Goal: Obtain resource: Obtain resource

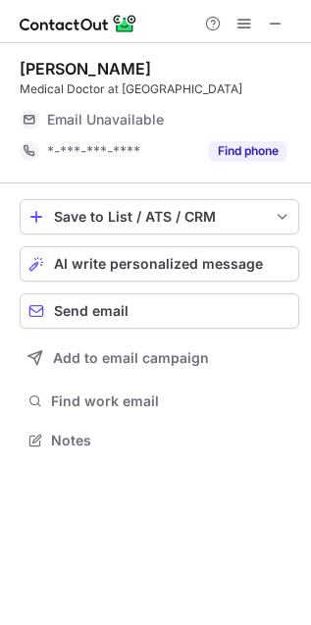
scroll to position [427, 311]
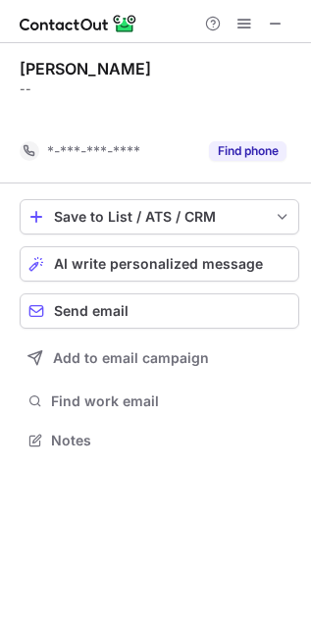
scroll to position [8, 10]
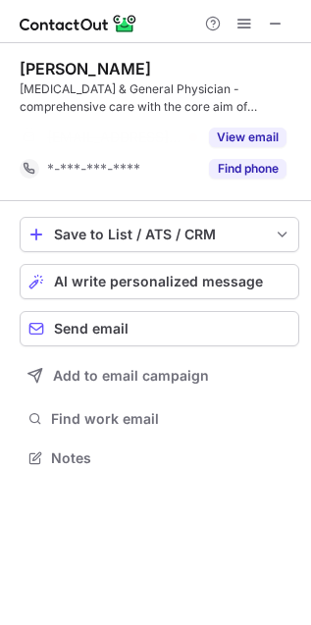
scroll to position [10, 10]
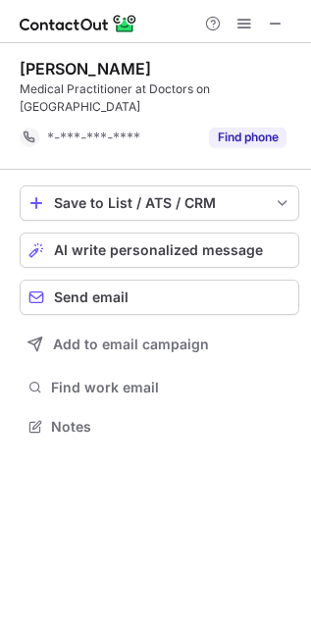
scroll to position [8, 10]
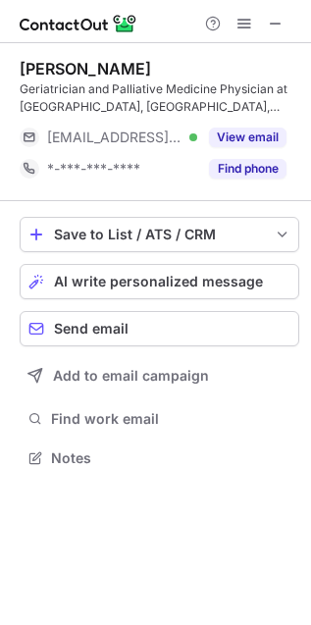
scroll to position [444, 311]
drag, startPoint x: 257, startPoint y: 134, endPoint x: 245, endPoint y: 83, distance: 52.4
click at [245, 83] on div "Jacob Kwak Geriatrician and Palliative Medicine Physician at Sydney Adventist H…" at bounding box center [160, 122] width 280 height 126
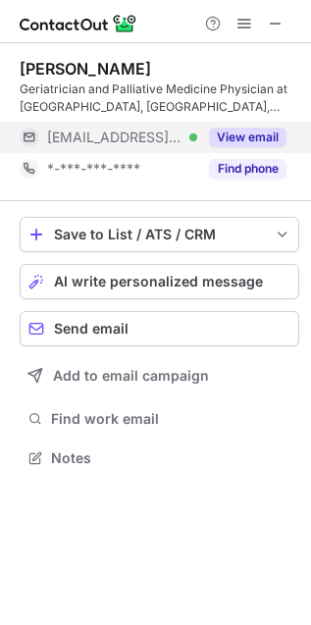
click at [233, 138] on button "View email" at bounding box center [248, 138] width 78 height 20
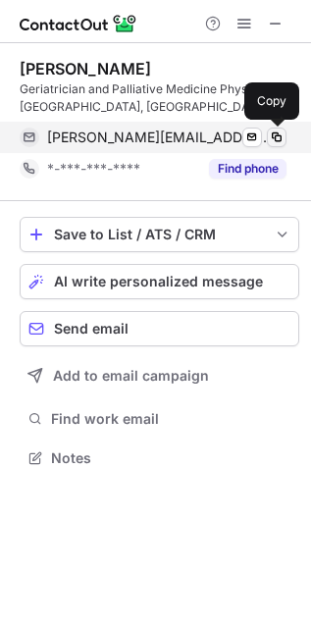
click at [285, 133] on button at bounding box center [277, 138] width 20 height 20
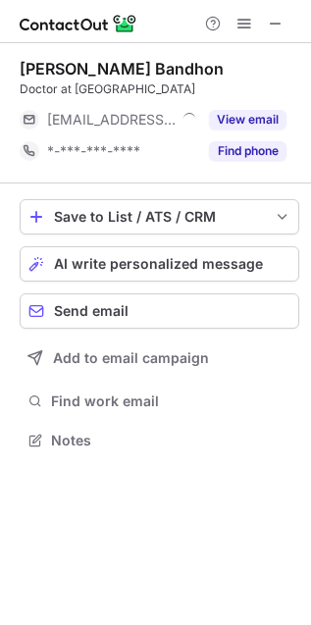
scroll to position [427, 311]
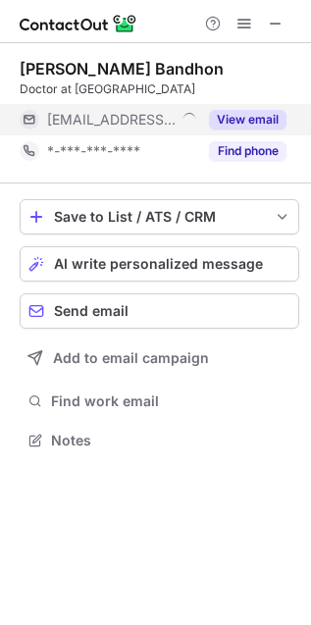
click at [238, 106] on div "View email" at bounding box center [241, 119] width 89 height 31
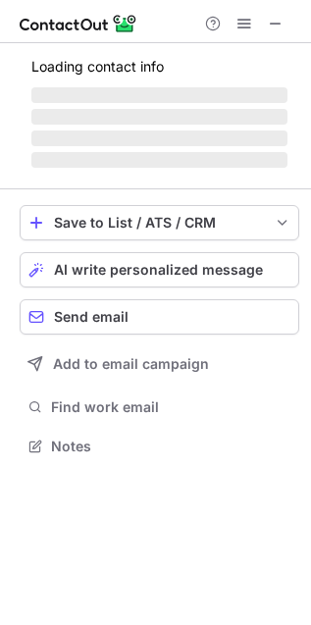
scroll to position [444, 311]
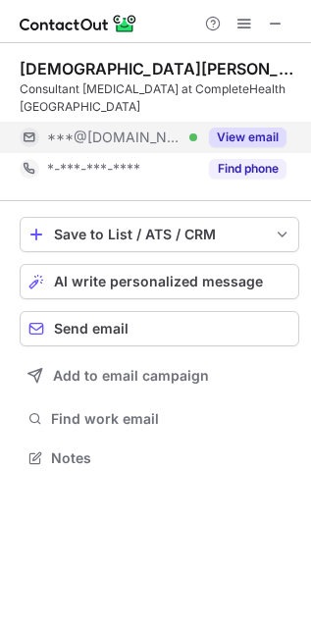
click at [286, 134] on button "View email" at bounding box center [248, 138] width 78 height 20
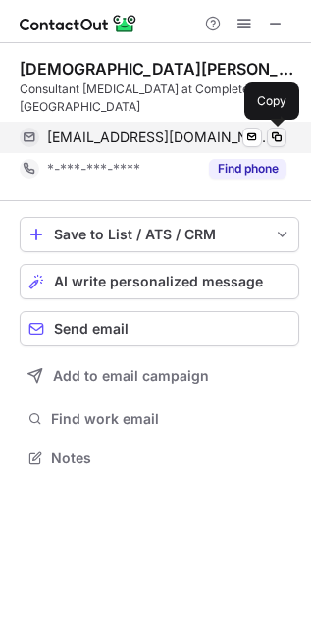
click at [276, 144] on span at bounding box center [277, 138] width 16 height 16
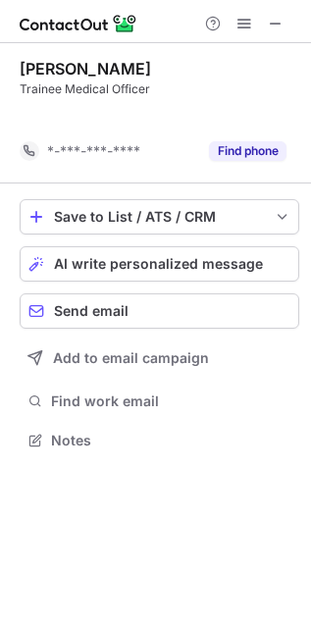
scroll to position [8, 10]
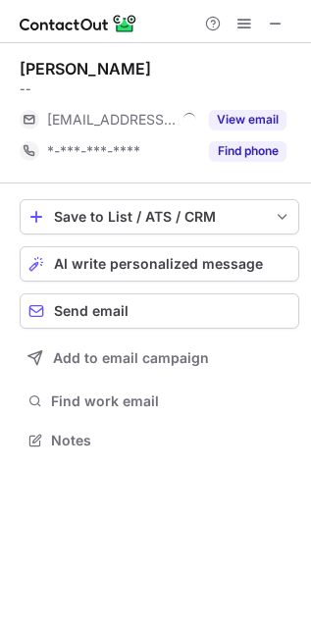
scroll to position [427, 311]
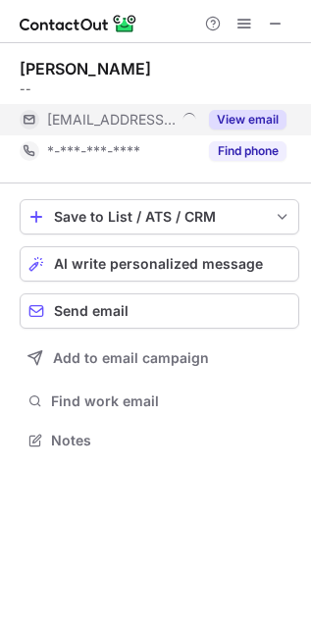
click at [251, 126] on button "View email" at bounding box center [248, 120] width 78 height 20
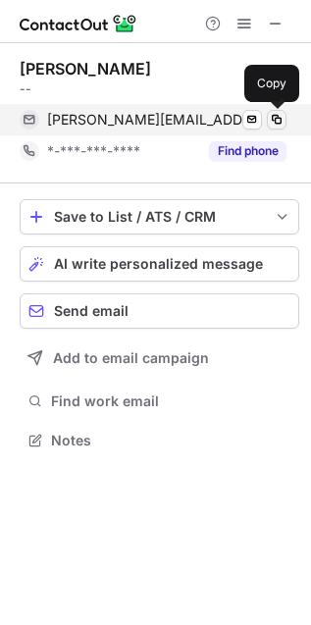
click at [280, 118] on span at bounding box center [277, 120] width 16 height 16
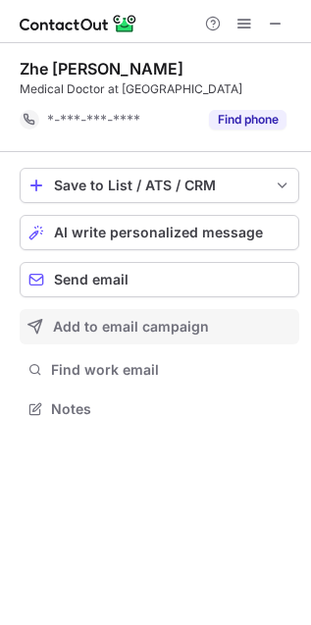
scroll to position [8, 10]
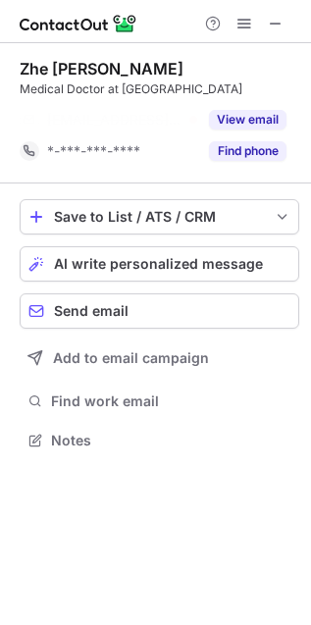
scroll to position [8, 10]
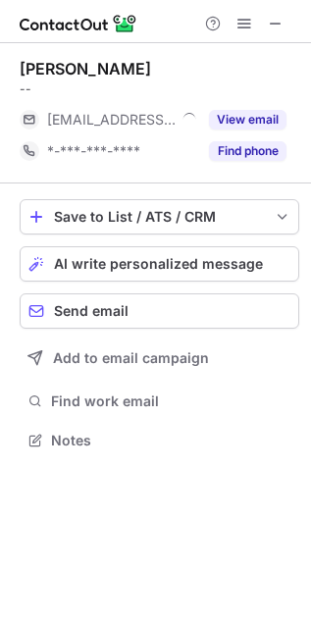
scroll to position [427, 311]
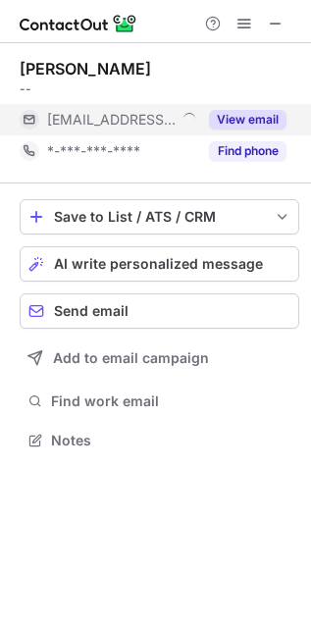
click at [252, 121] on button "View email" at bounding box center [248, 120] width 78 height 20
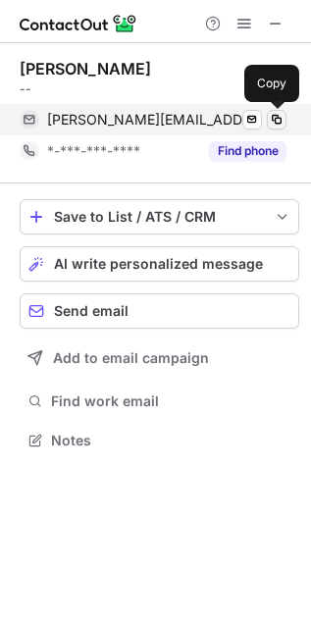
click at [280, 123] on span at bounding box center [277, 120] width 16 height 16
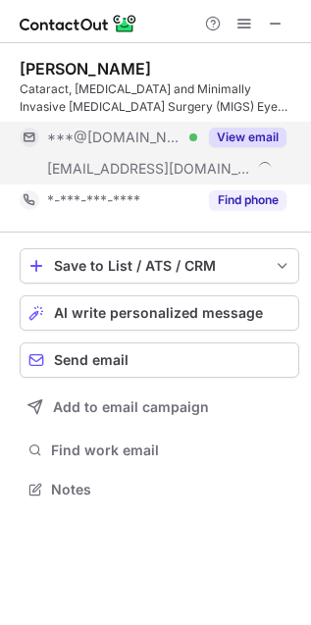
scroll to position [476, 311]
click at [245, 134] on button "View email" at bounding box center [248, 138] width 78 height 20
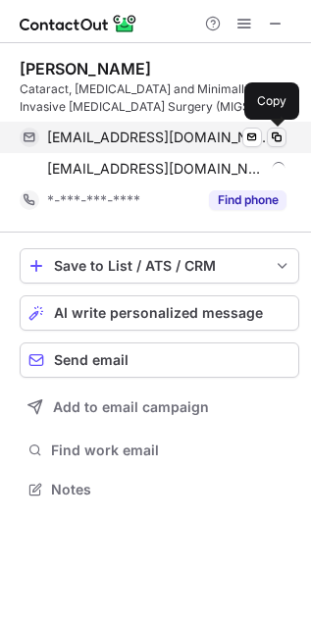
click at [280, 133] on span at bounding box center [277, 138] width 16 height 16
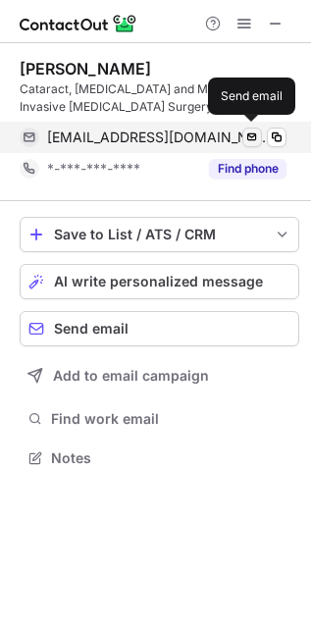
scroll to position [8, 10]
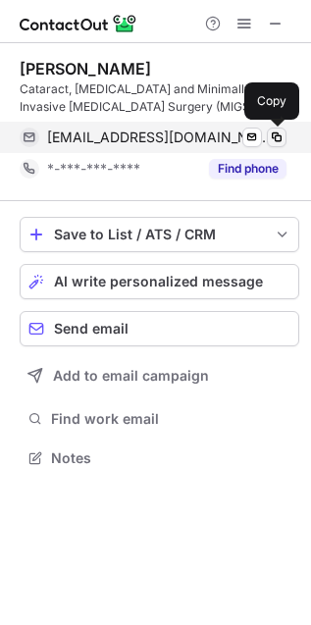
click at [272, 135] on span at bounding box center [277, 138] width 16 height 16
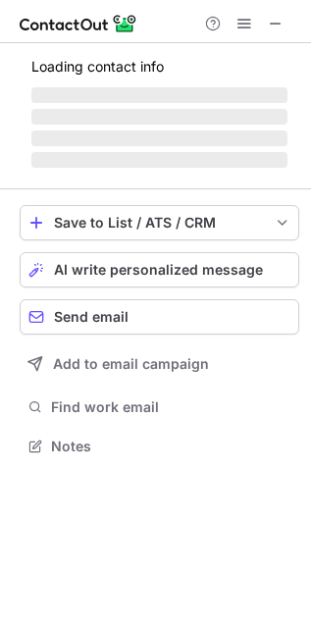
scroll to position [476, 311]
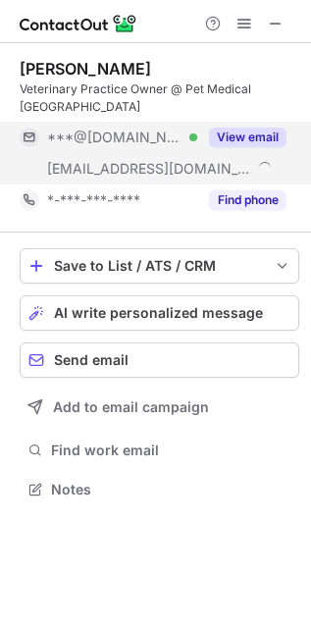
click at [270, 128] on button "View email" at bounding box center [248, 138] width 78 height 20
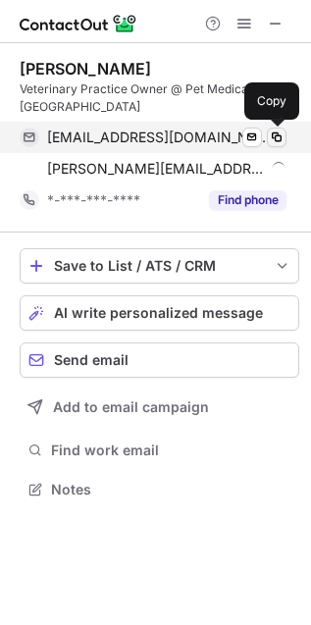
click at [277, 142] on span at bounding box center [277, 138] width 16 height 16
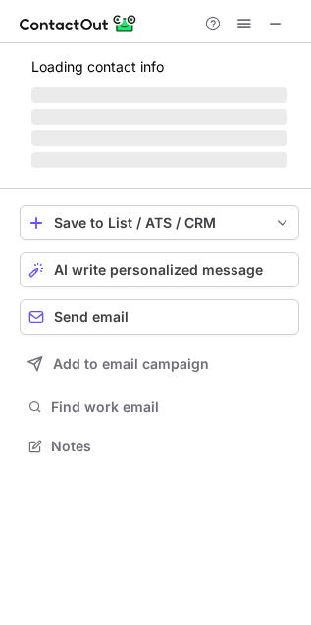
scroll to position [427, 311]
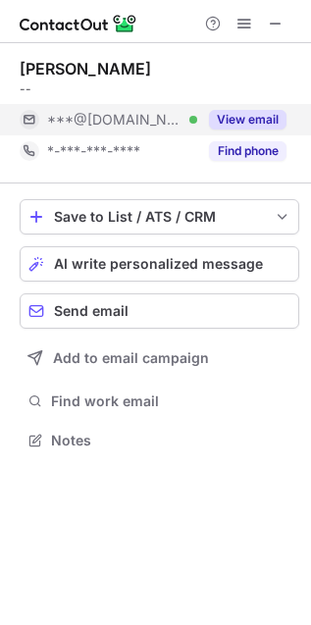
click at [252, 120] on button "View email" at bounding box center [248, 120] width 78 height 20
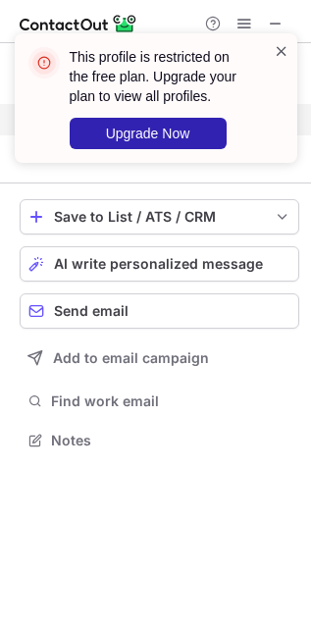
click at [277, 45] on span at bounding box center [282, 51] width 16 height 20
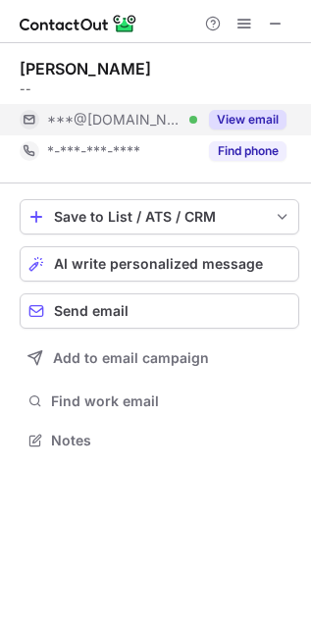
click at [229, 121] on button "View email" at bounding box center [248, 120] width 78 height 20
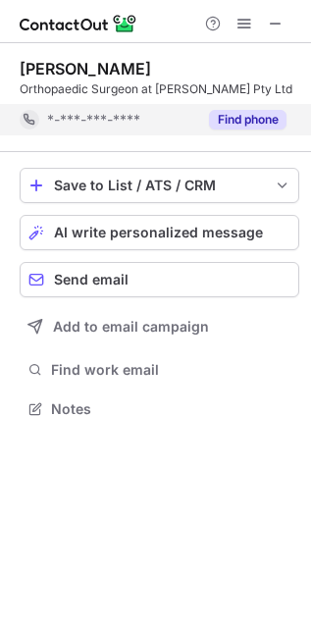
scroll to position [8, 10]
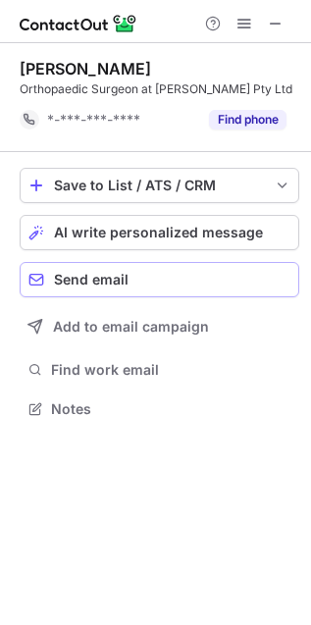
scroll to position [8, 10]
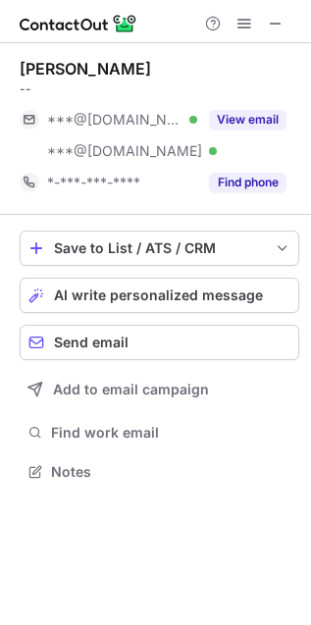
scroll to position [457, 311]
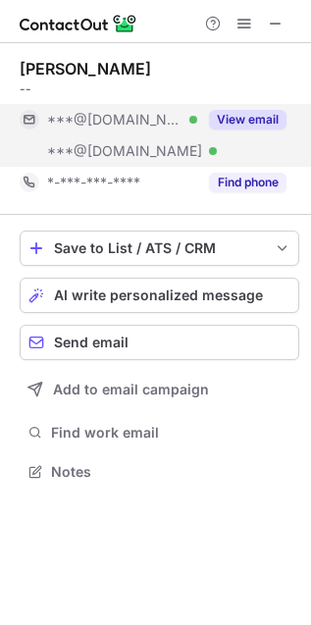
click at [260, 134] on div "View email" at bounding box center [241, 119] width 89 height 31
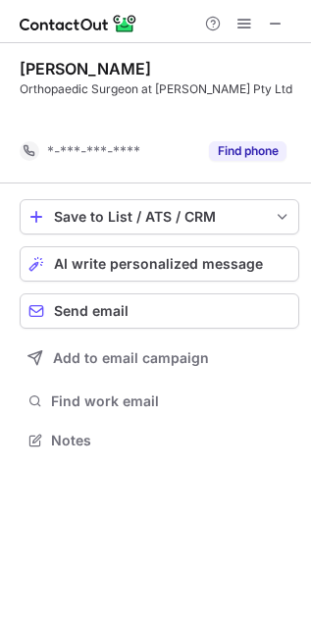
scroll to position [8, 10]
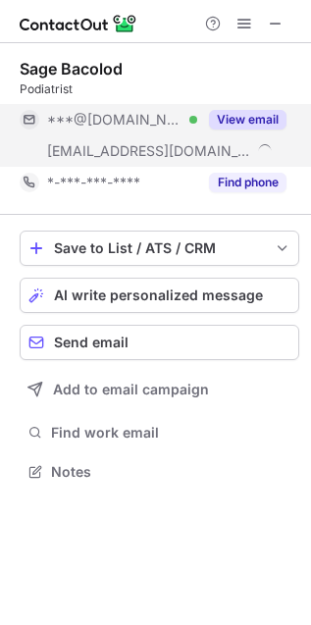
scroll to position [457, 311]
click at [243, 118] on button "View email" at bounding box center [248, 120] width 78 height 20
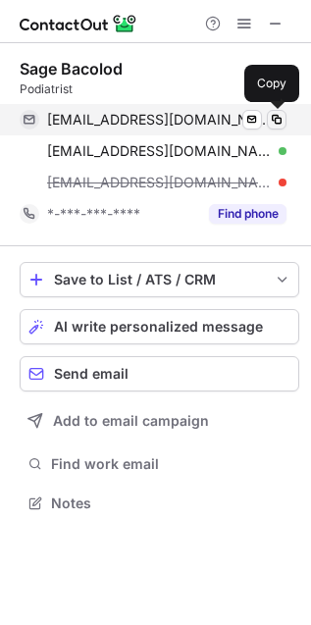
click at [275, 120] on span at bounding box center [277, 120] width 16 height 16
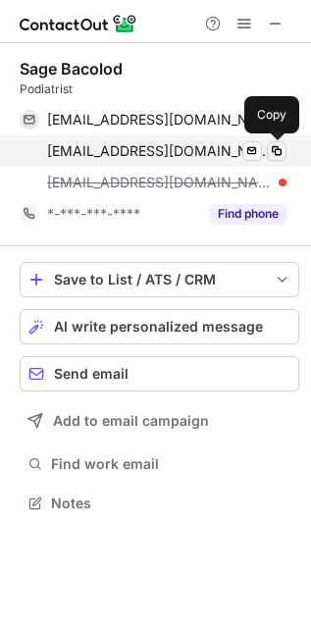
click at [282, 150] on span at bounding box center [277, 151] width 16 height 16
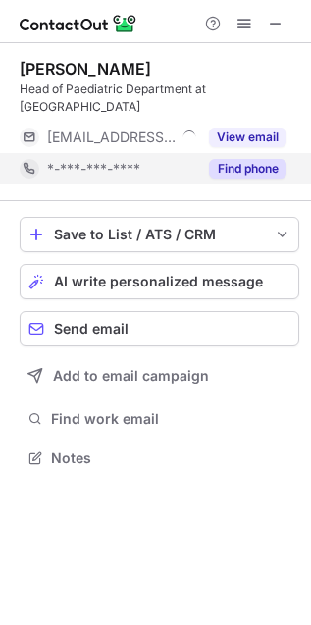
scroll to position [444, 311]
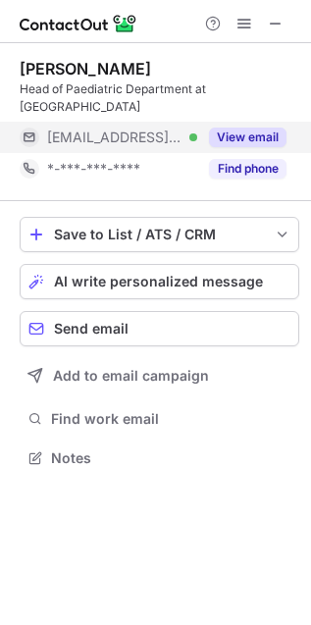
click at [258, 137] on button "View email" at bounding box center [248, 138] width 78 height 20
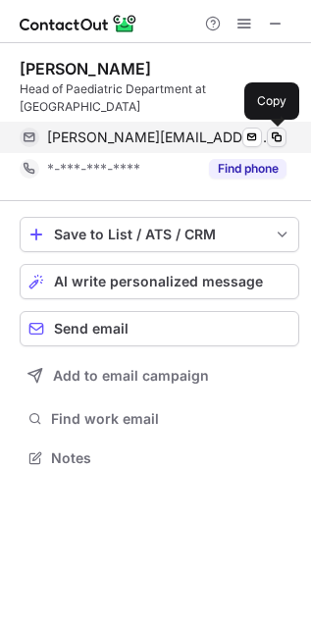
click at [273, 135] on span at bounding box center [277, 138] width 16 height 16
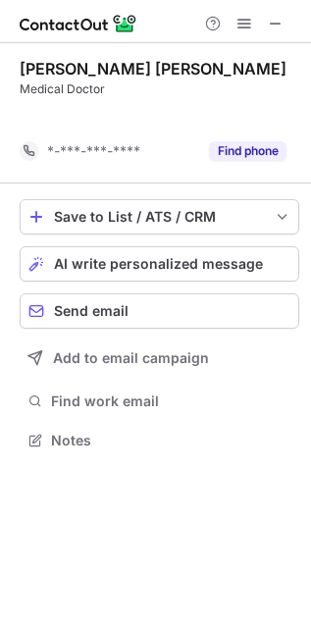
scroll to position [8, 10]
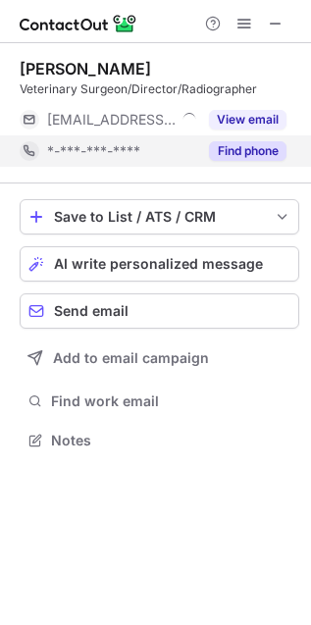
scroll to position [427, 311]
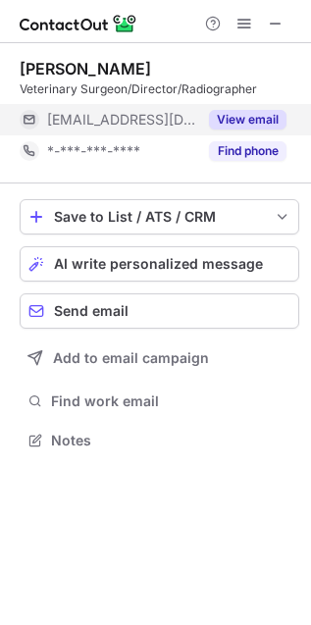
click at [270, 124] on button "View email" at bounding box center [248, 120] width 78 height 20
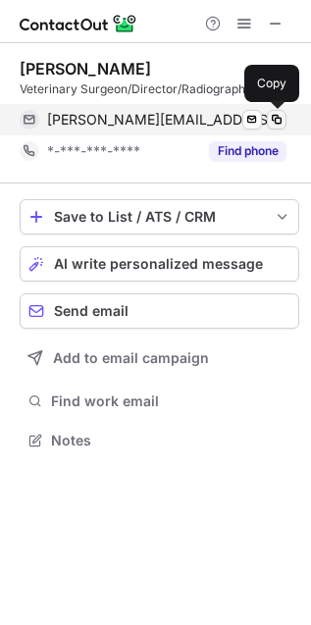
click at [271, 121] on span at bounding box center [277, 120] width 16 height 16
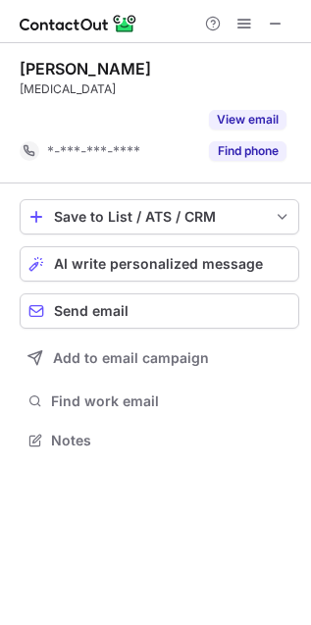
scroll to position [8, 10]
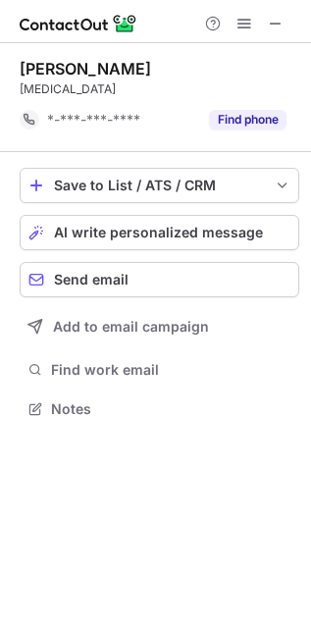
scroll to position [8, 10]
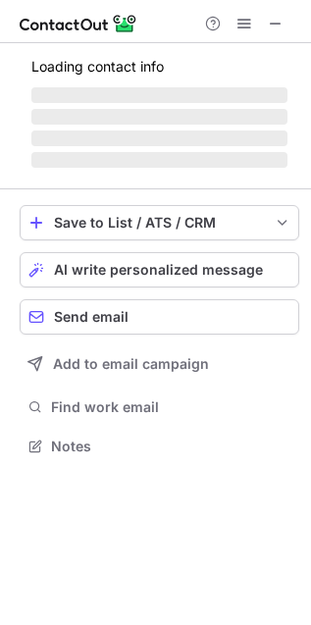
scroll to position [476, 311]
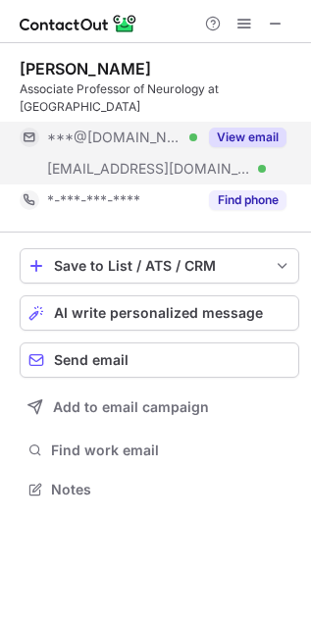
click at [247, 140] on button "View email" at bounding box center [248, 138] width 78 height 20
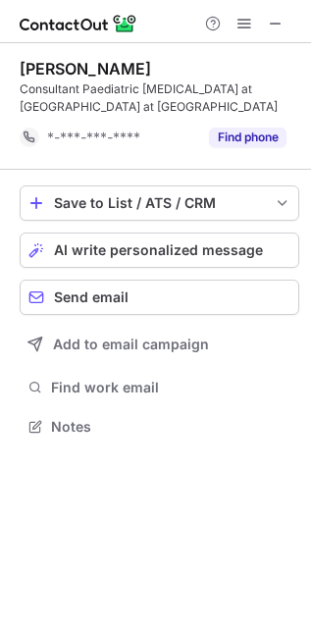
scroll to position [10, 10]
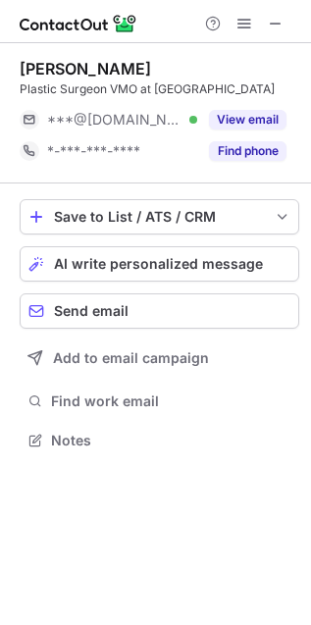
scroll to position [444, 311]
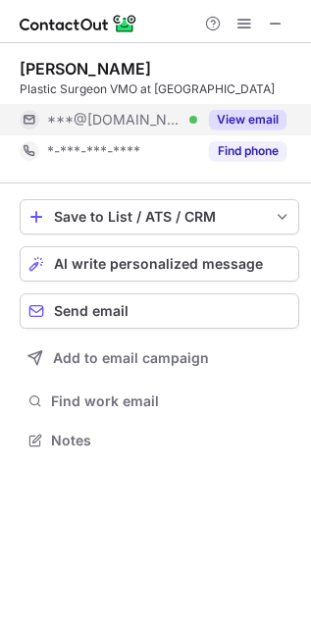
click at [255, 130] on button "View email" at bounding box center [248, 120] width 78 height 20
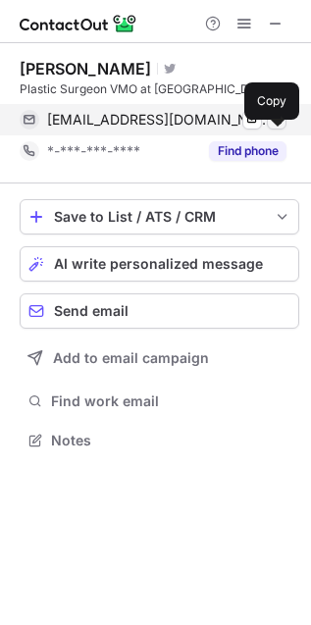
click at [272, 128] on span at bounding box center [277, 120] width 16 height 16
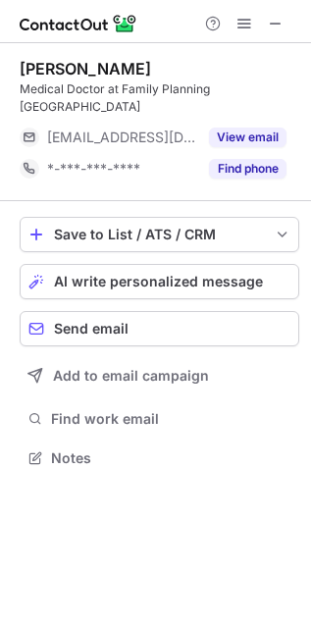
scroll to position [427, 311]
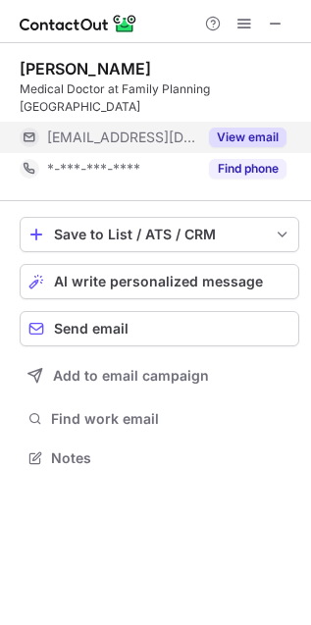
click at [256, 128] on button "View email" at bounding box center [248, 138] width 78 height 20
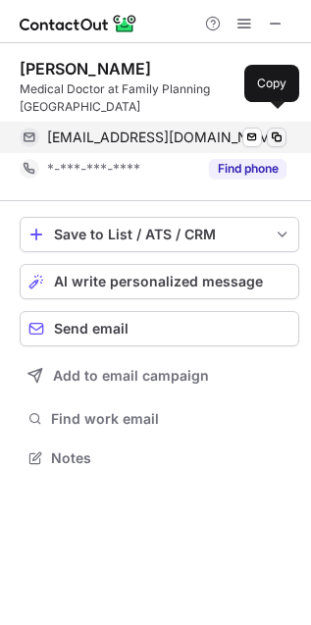
click at [278, 130] on span at bounding box center [277, 138] width 16 height 16
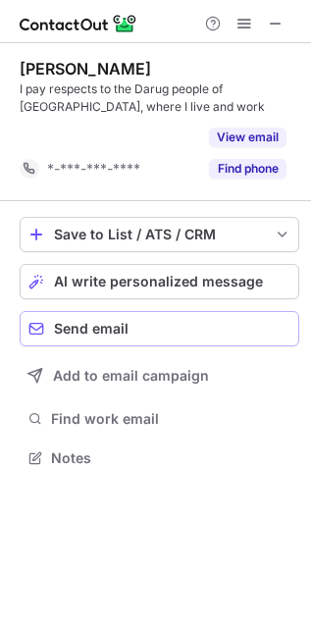
scroll to position [10, 10]
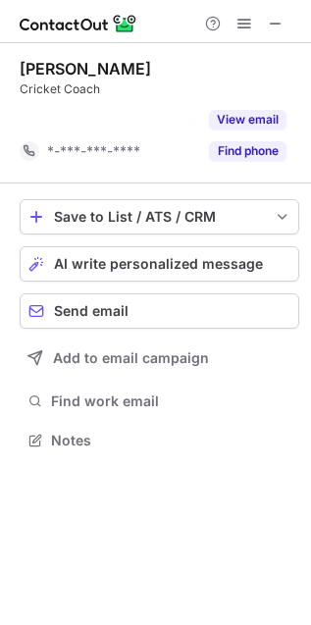
scroll to position [8, 10]
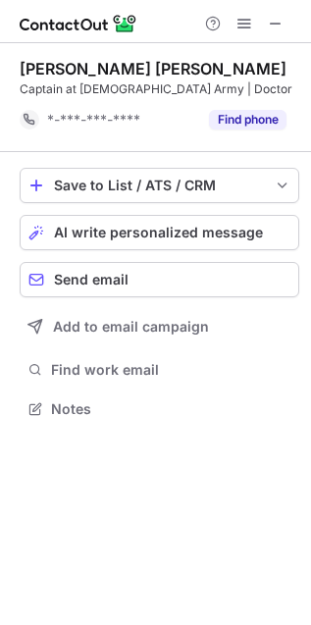
scroll to position [8, 10]
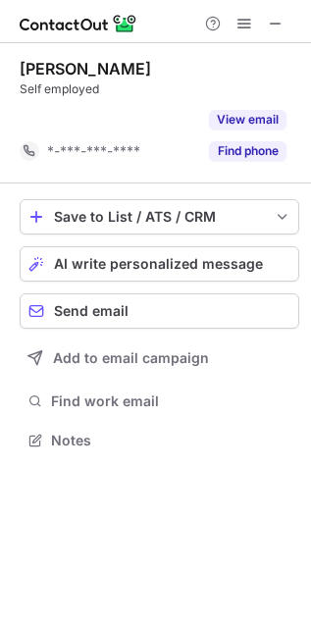
scroll to position [8, 10]
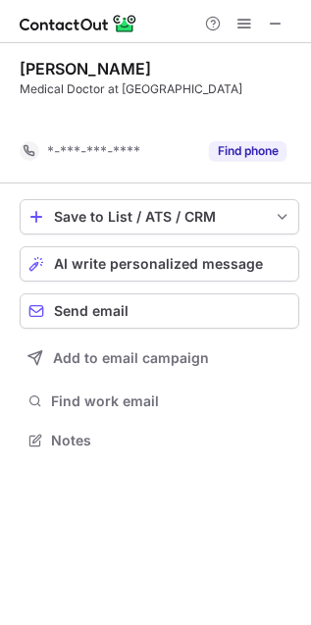
scroll to position [8, 10]
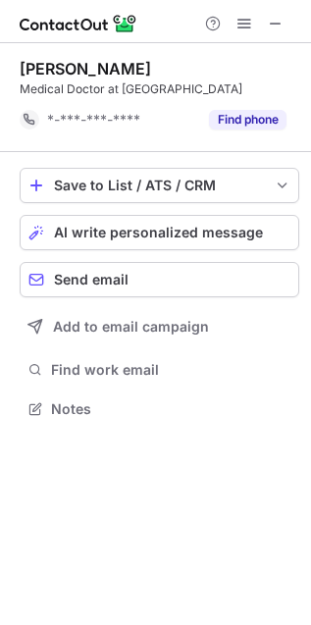
scroll to position [8, 10]
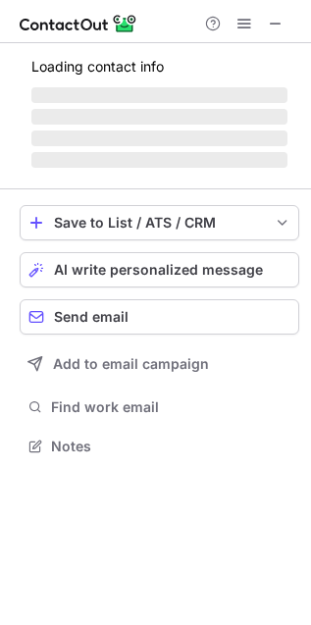
scroll to position [457, 311]
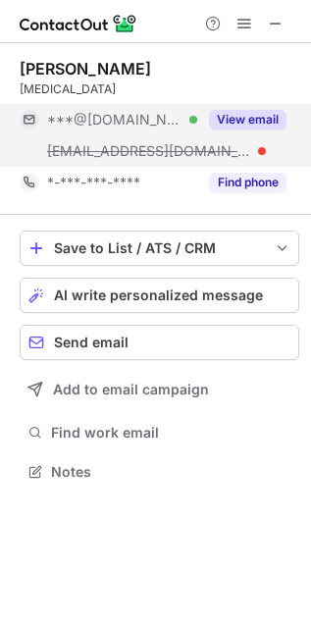
click at [238, 124] on button "View email" at bounding box center [248, 120] width 78 height 20
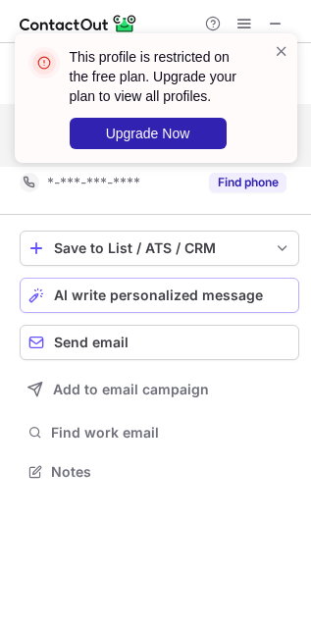
scroll to position [427, 311]
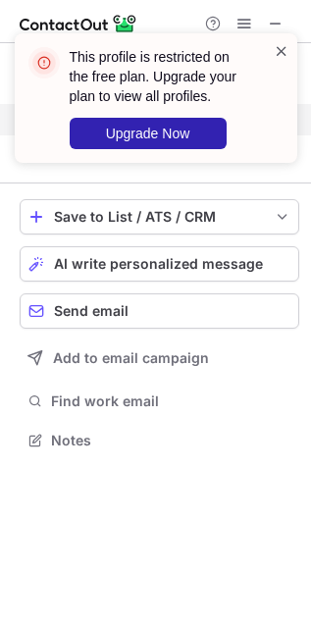
click at [286, 42] on span at bounding box center [282, 51] width 16 height 20
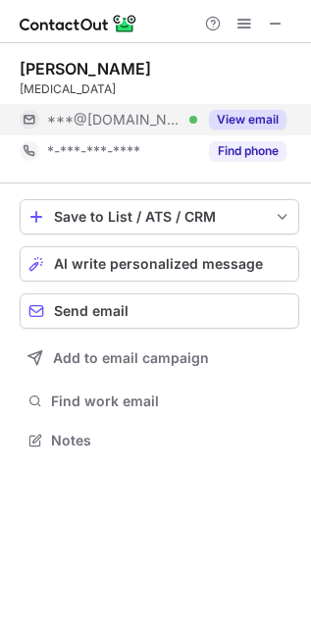
click at [236, 125] on button "View email" at bounding box center [248, 120] width 78 height 20
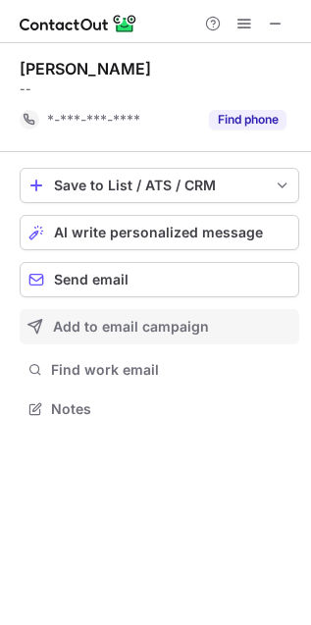
scroll to position [8, 10]
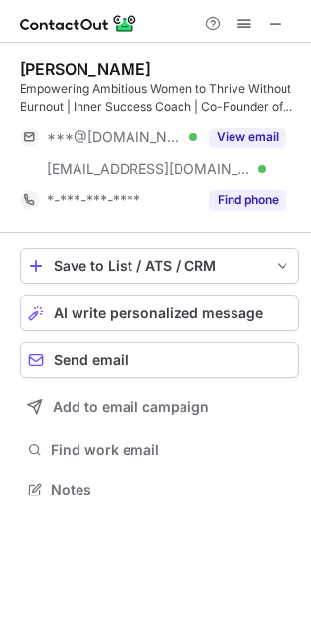
scroll to position [476, 311]
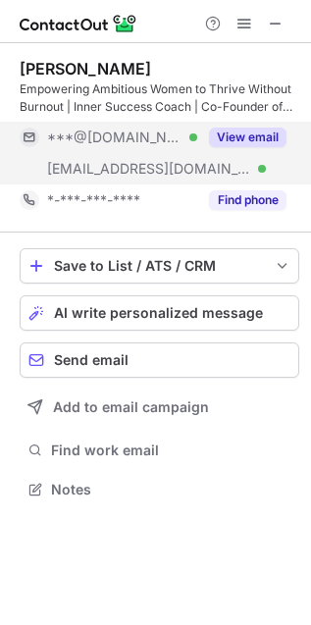
click at [258, 144] on button "View email" at bounding box center [248, 138] width 78 height 20
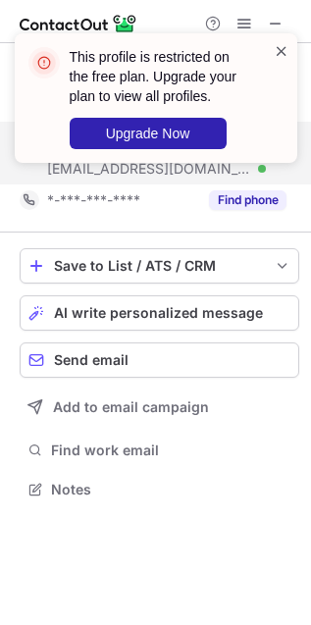
click at [286, 42] on span at bounding box center [282, 51] width 16 height 20
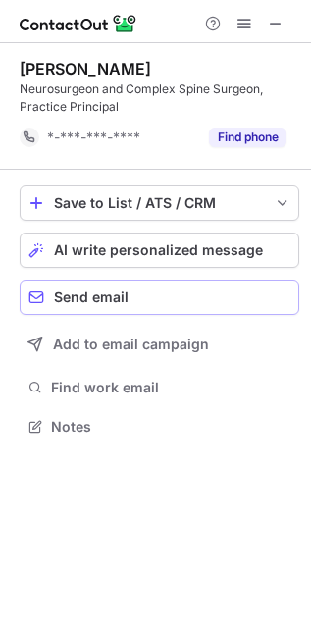
scroll to position [10, 10]
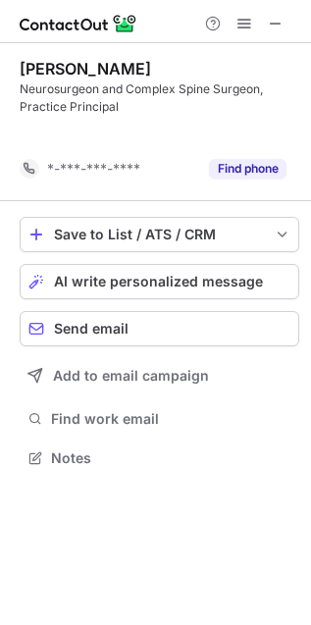
scroll to position [10, 10]
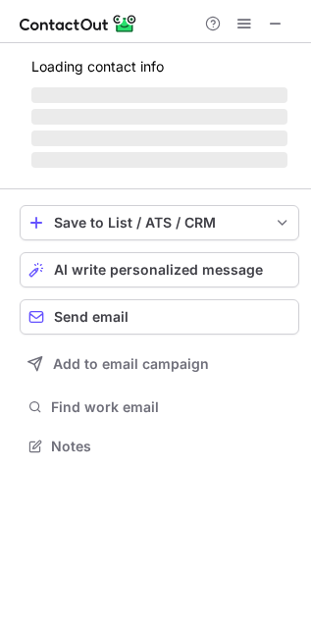
scroll to position [444, 311]
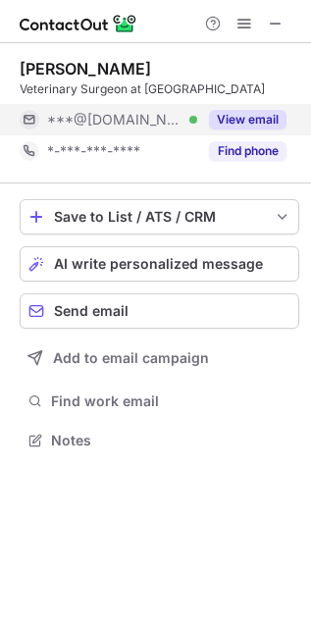
click at [252, 130] on button "View email" at bounding box center [248, 120] width 78 height 20
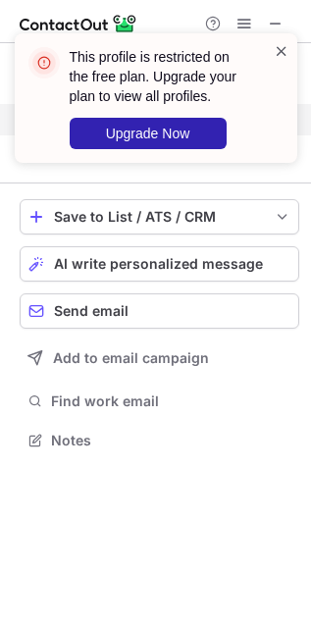
click at [281, 51] on span at bounding box center [282, 51] width 16 height 20
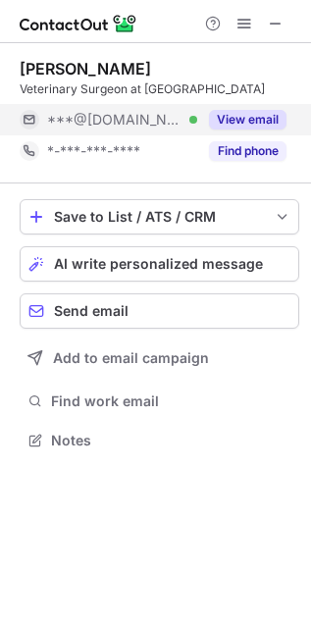
click at [262, 130] on button "View email" at bounding box center [248, 120] width 78 height 20
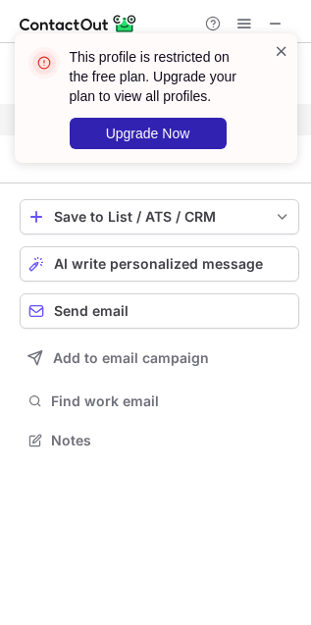
click at [287, 49] on span at bounding box center [282, 51] width 16 height 20
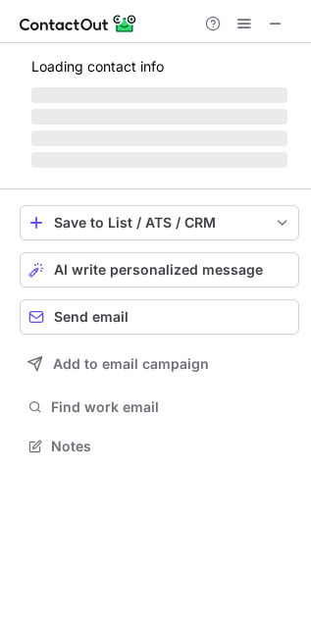
scroll to position [427, 311]
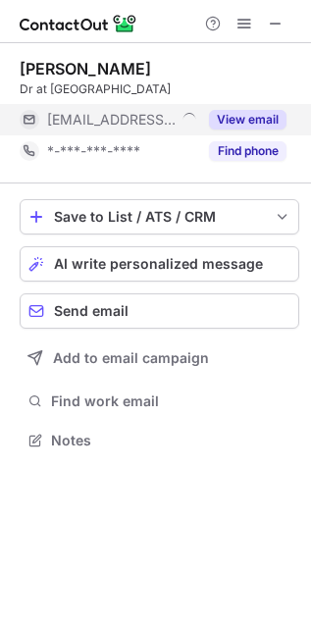
click at [247, 120] on button "View email" at bounding box center [248, 120] width 78 height 20
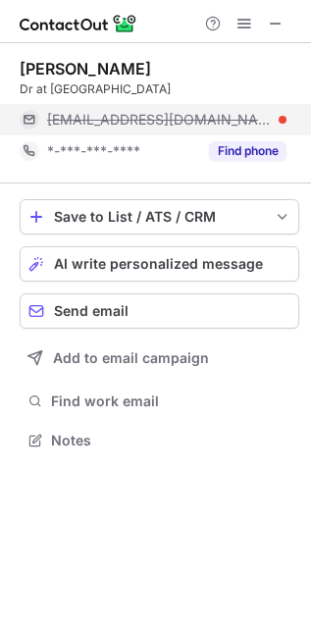
click at [281, 116] on div at bounding box center [283, 120] width 8 height 8
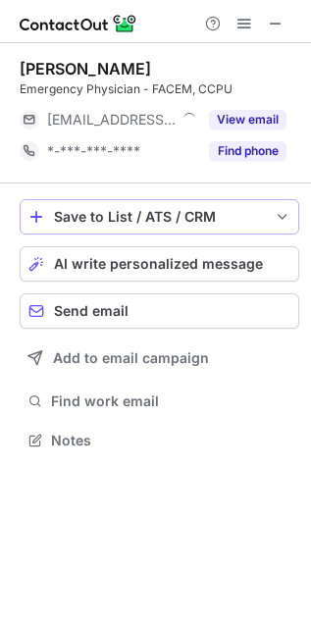
scroll to position [427, 311]
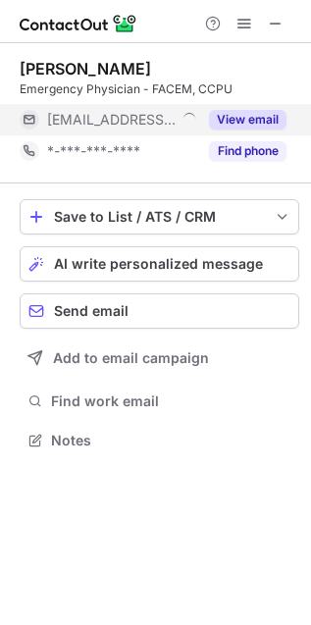
click at [263, 119] on button "View email" at bounding box center [248, 120] width 78 height 20
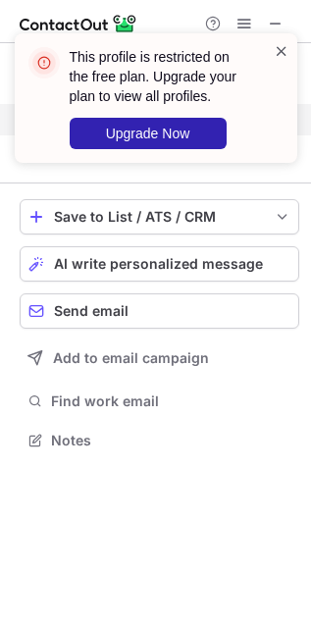
click at [280, 50] on span at bounding box center [282, 51] width 16 height 20
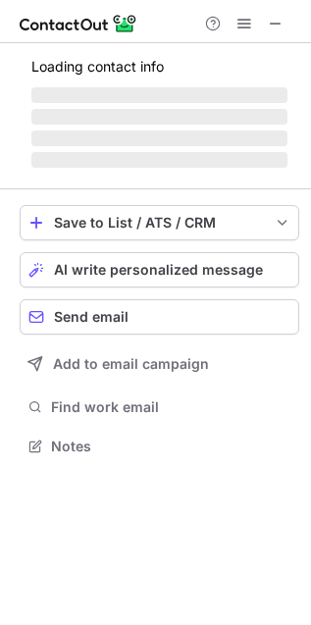
scroll to position [457, 311]
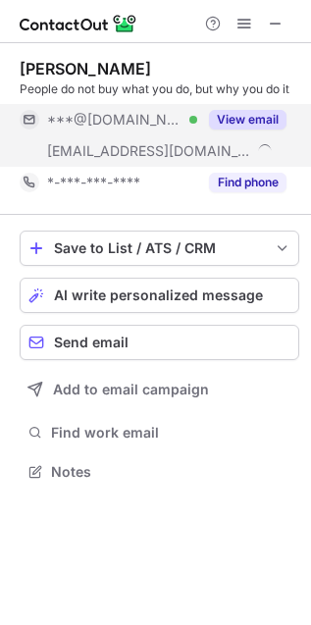
click at [241, 116] on button "View email" at bounding box center [248, 120] width 78 height 20
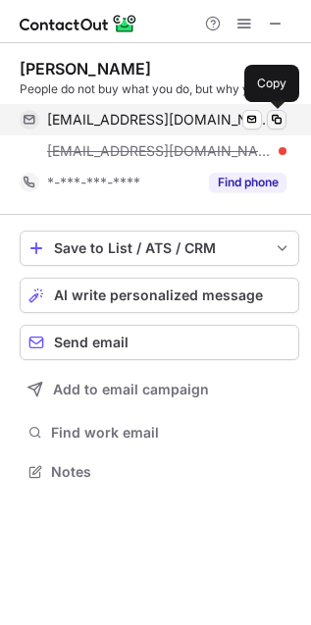
click at [277, 123] on span at bounding box center [277, 120] width 16 height 16
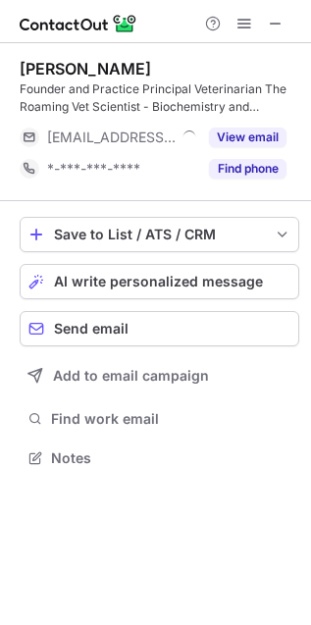
scroll to position [444, 311]
click at [241, 128] on button "View email" at bounding box center [248, 138] width 78 height 20
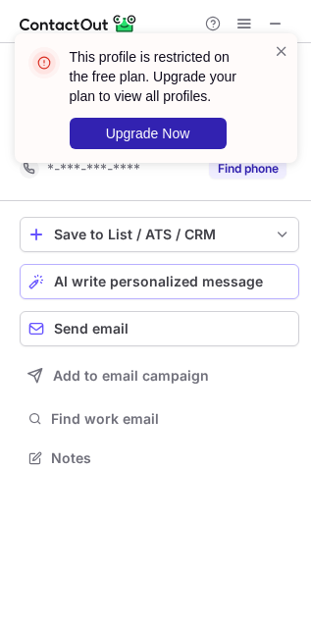
scroll to position [10, 10]
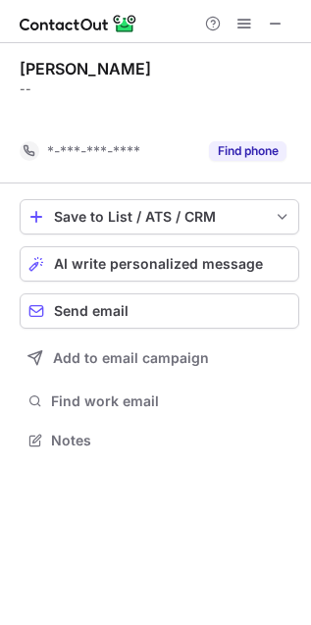
scroll to position [8, 10]
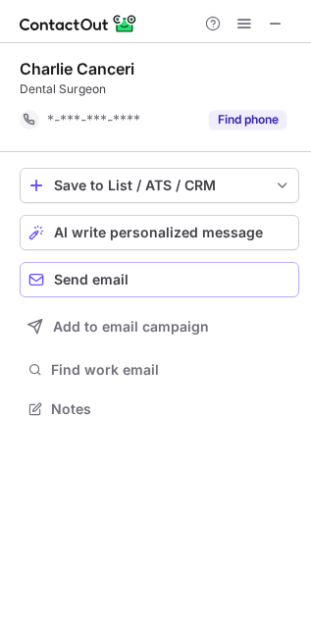
scroll to position [8, 10]
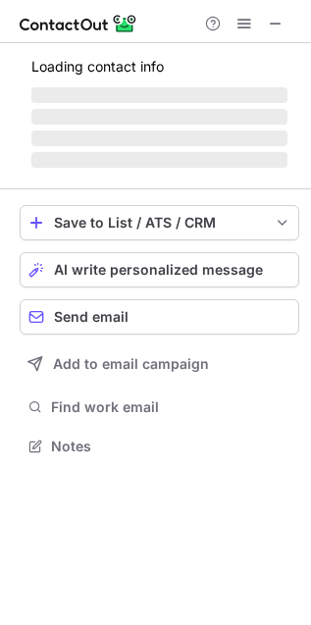
scroll to position [476, 311]
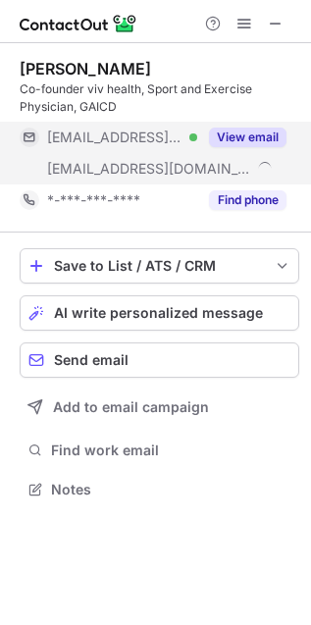
click at [233, 134] on button "View email" at bounding box center [248, 138] width 78 height 20
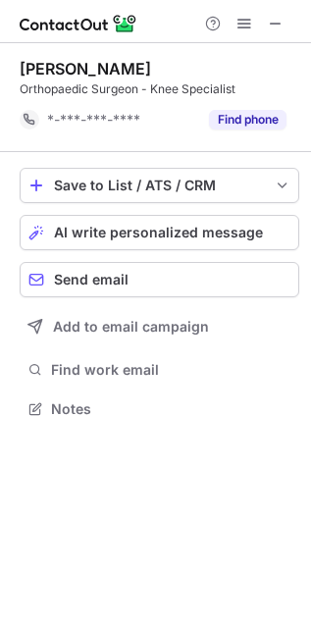
scroll to position [8, 10]
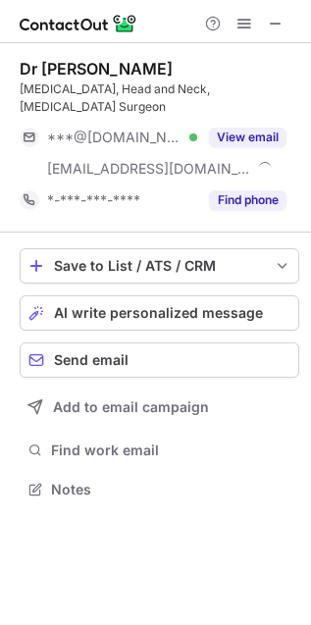
scroll to position [457, 311]
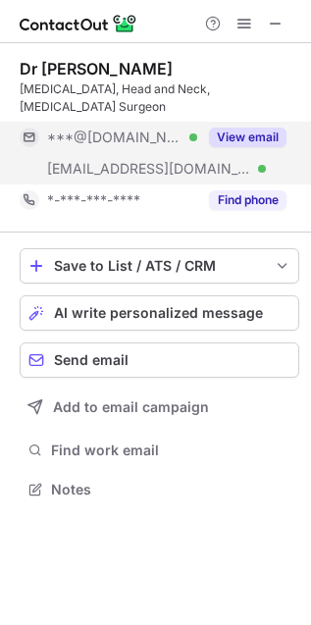
click at [251, 128] on button "View email" at bounding box center [248, 138] width 78 height 20
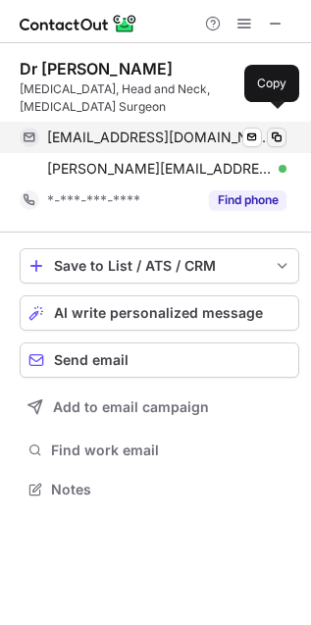
click at [273, 130] on span at bounding box center [277, 138] width 16 height 16
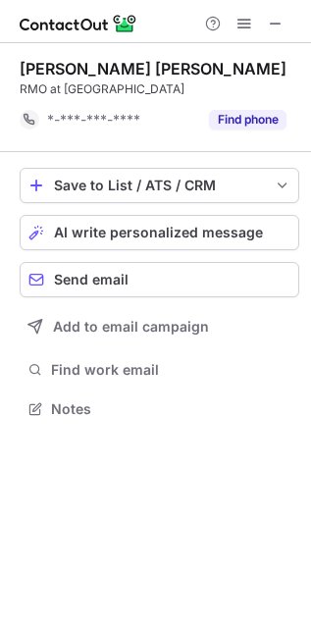
scroll to position [8, 10]
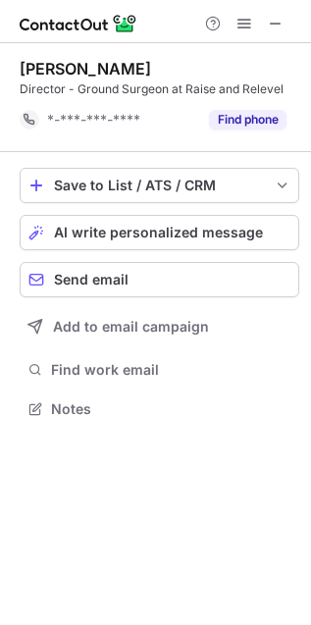
scroll to position [8, 10]
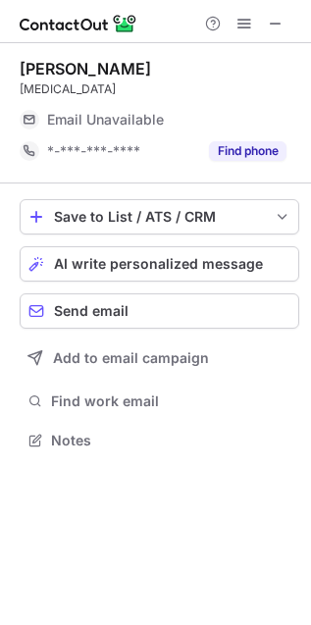
scroll to position [427, 311]
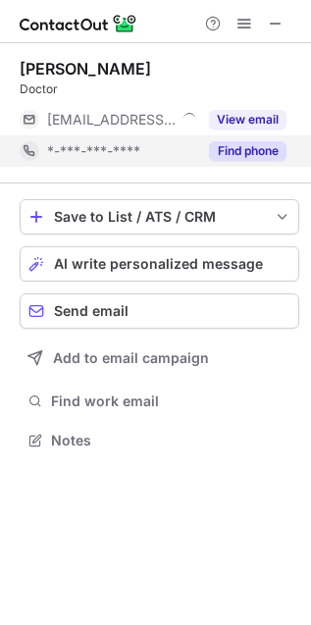
scroll to position [427, 311]
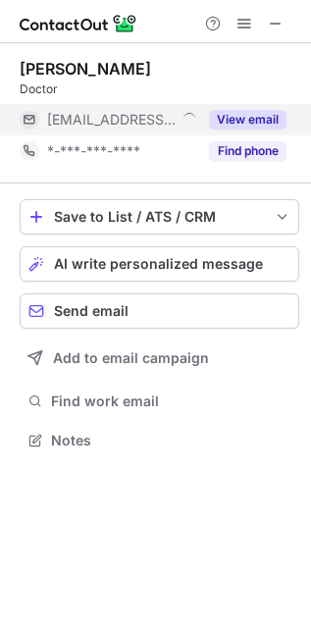
click at [251, 123] on button "View email" at bounding box center [248, 120] width 78 height 20
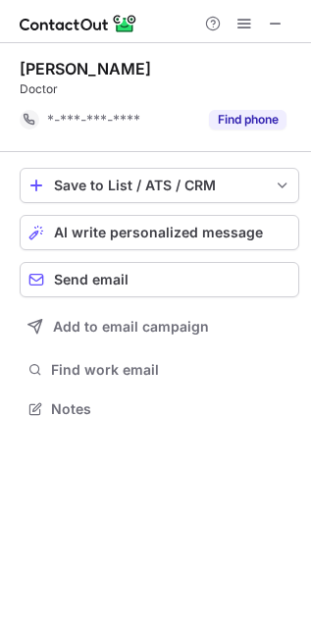
scroll to position [8, 10]
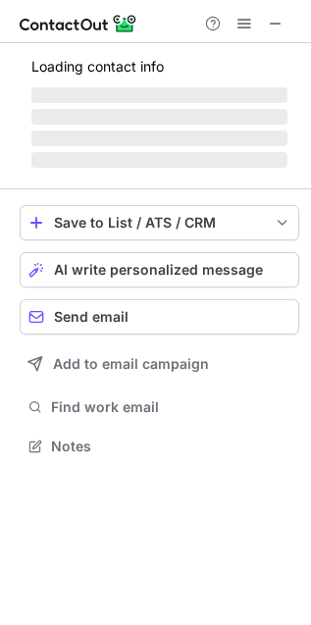
scroll to position [427, 311]
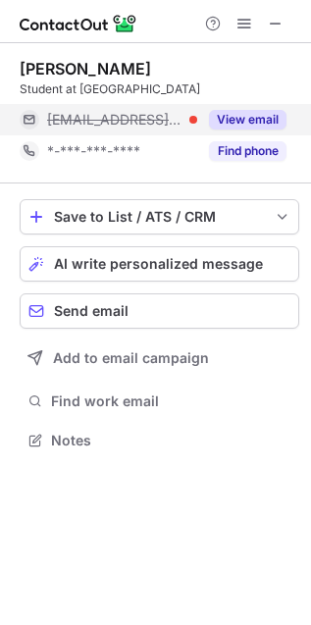
click at [242, 114] on button "View email" at bounding box center [248, 120] width 78 height 20
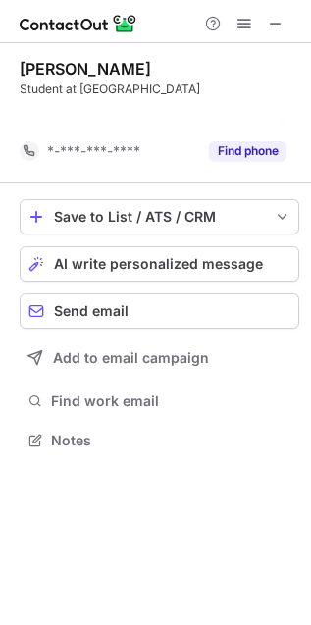
scroll to position [8, 10]
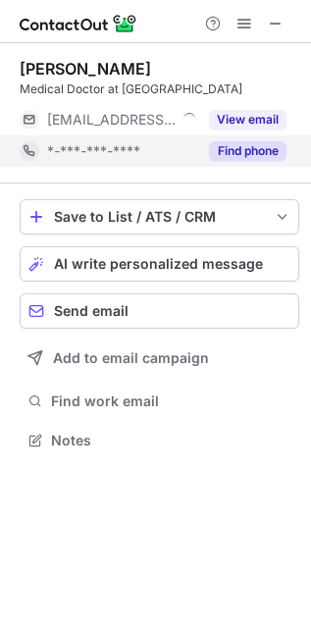
scroll to position [427, 311]
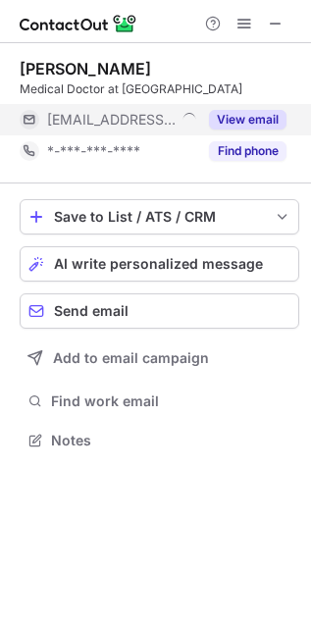
click at [252, 125] on button "View email" at bounding box center [248, 120] width 78 height 20
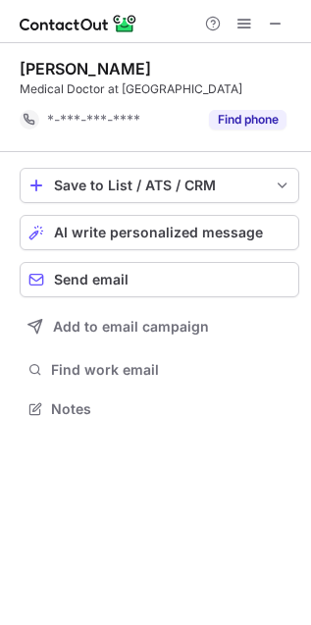
scroll to position [8, 10]
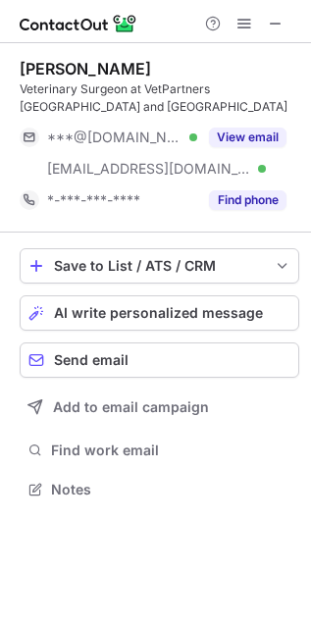
scroll to position [476, 311]
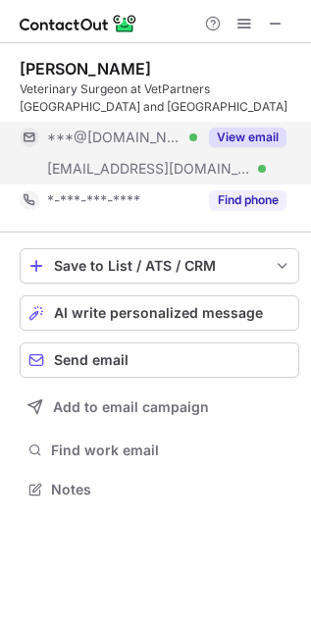
click at [263, 128] on button "View email" at bounding box center [248, 138] width 78 height 20
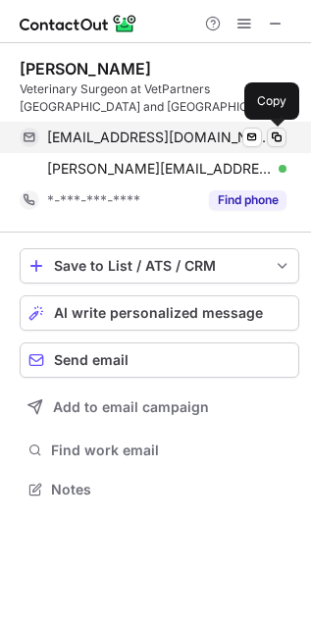
click at [273, 142] on span at bounding box center [277, 138] width 16 height 16
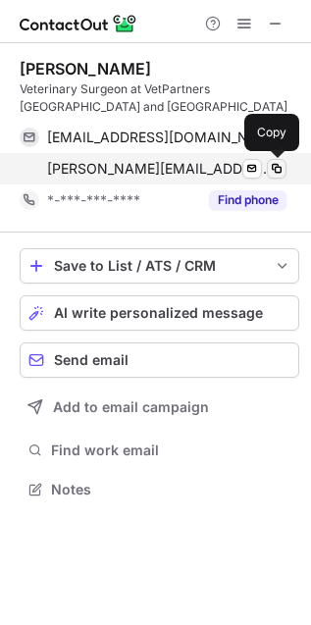
click at [278, 177] on button at bounding box center [277, 169] width 20 height 20
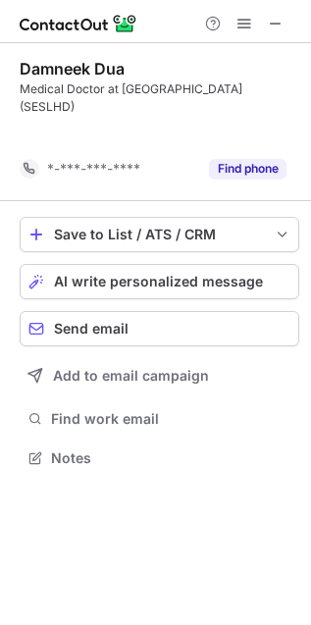
scroll to position [10, 10]
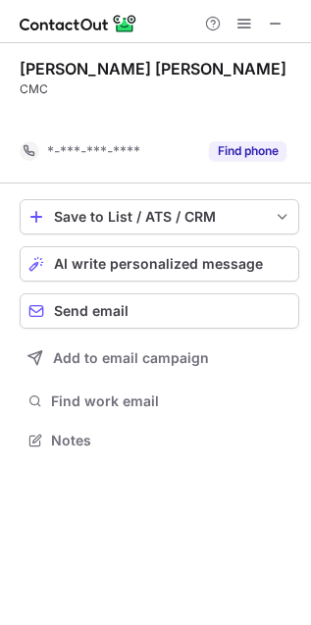
scroll to position [8, 10]
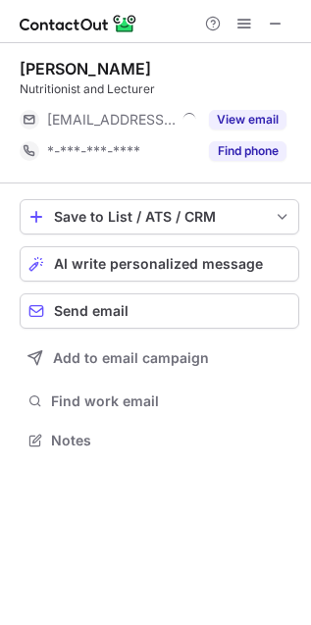
scroll to position [427, 311]
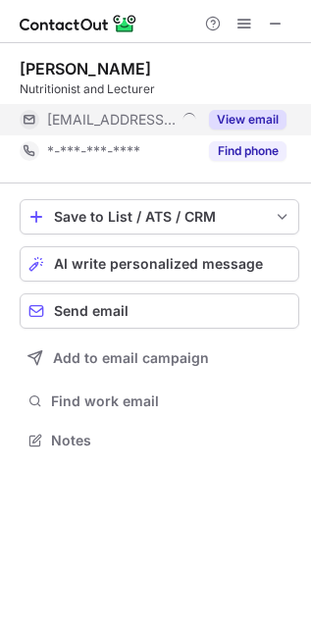
click at [267, 119] on button "View email" at bounding box center [248, 120] width 78 height 20
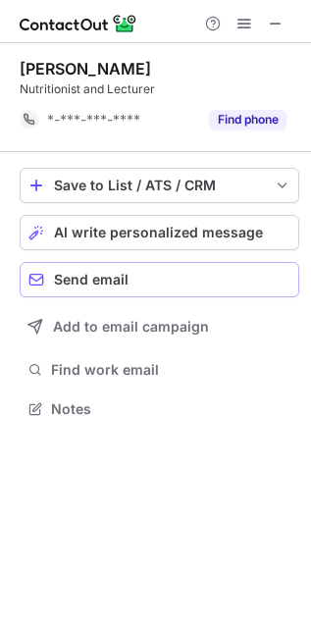
scroll to position [8, 10]
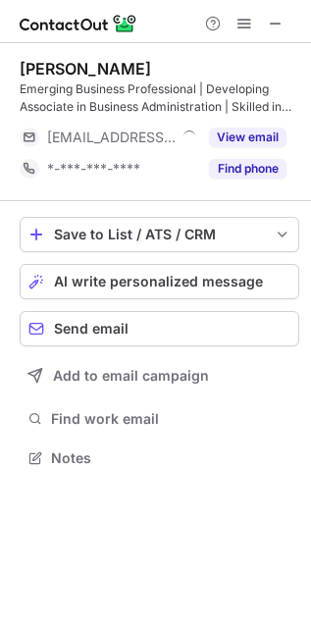
scroll to position [444, 311]
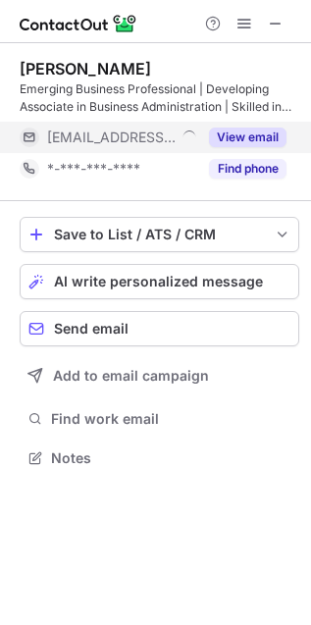
click at [250, 129] on button "View email" at bounding box center [248, 138] width 78 height 20
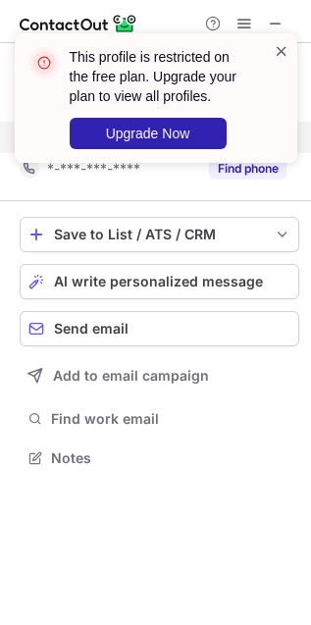
click at [287, 49] on span at bounding box center [282, 51] width 16 height 20
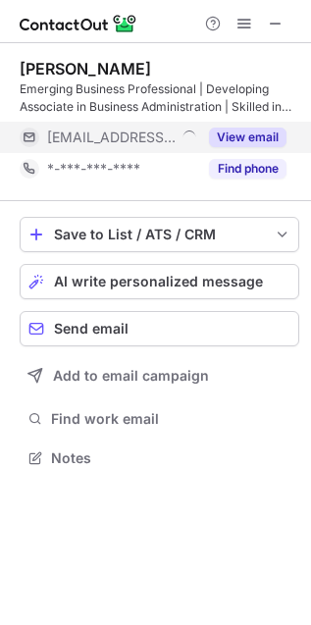
click at [256, 135] on button "View email" at bounding box center [248, 138] width 78 height 20
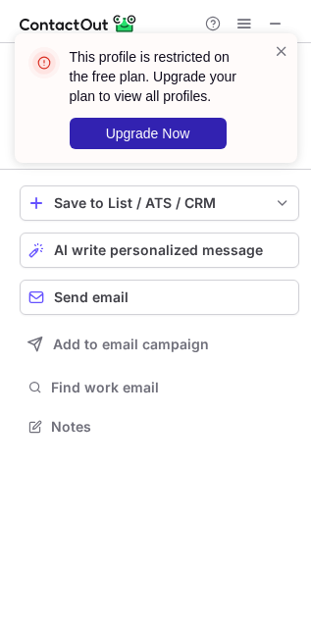
scroll to position [10, 10]
click at [281, 55] on span at bounding box center [282, 51] width 16 height 20
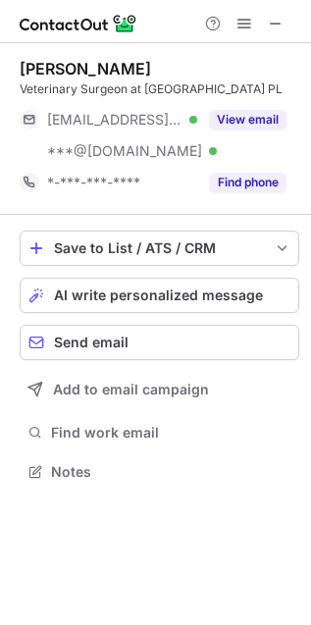
scroll to position [476, 311]
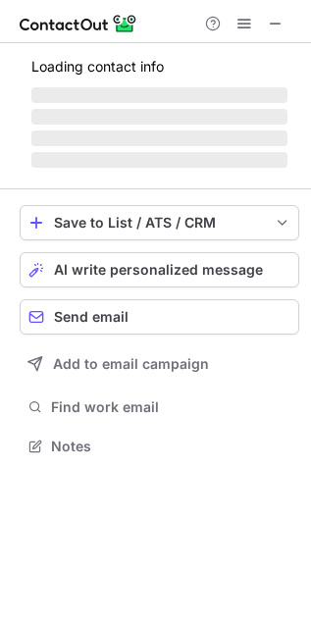
scroll to position [427, 311]
